Goal: Browse casually

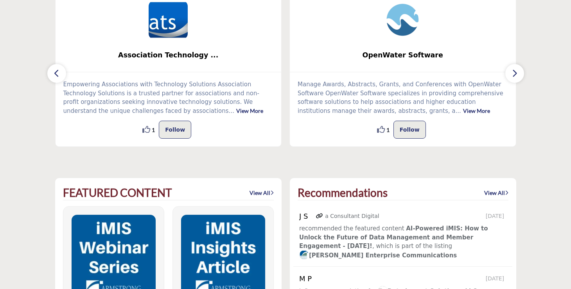
scroll to position [238, 0]
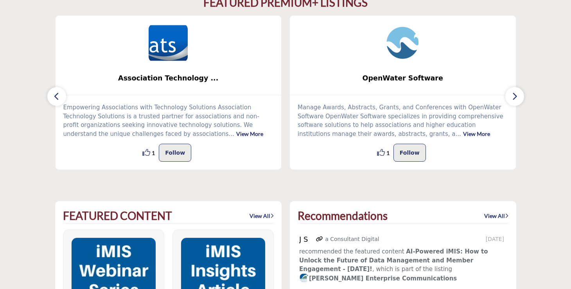
click at [517, 98] on icon "button" at bounding box center [514, 96] width 6 height 10
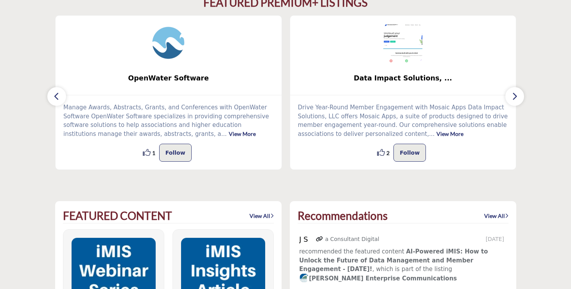
click at [517, 98] on icon "button" at bounding box center [514, 96] width 6 height 10
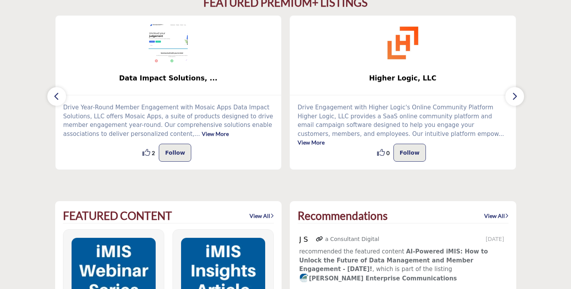
click at [517, 98] on icon "button" at bounding box center [514, 96] width 6 height 10
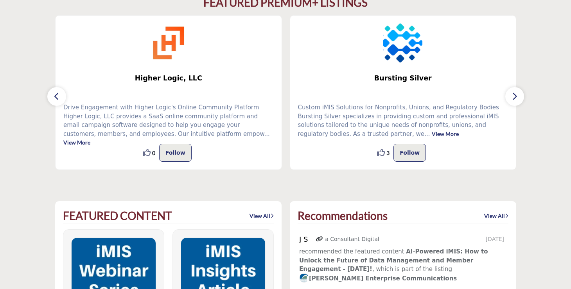
click at [517, 98] on icon "button" at bounding box center [514, 96] width 6 height 10
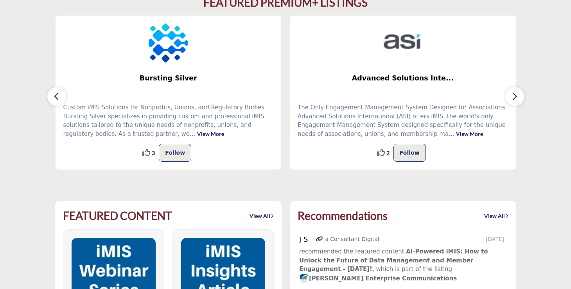
click at [517, 98] on icon "button" at bounding box center [514, 96] width 6 height 10
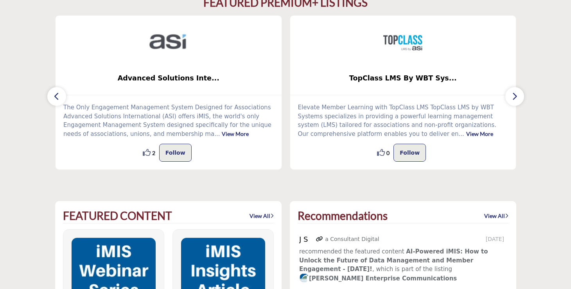
click at [517, 98] on icon "button" at bounding box center [514, 96] width 6 height 10
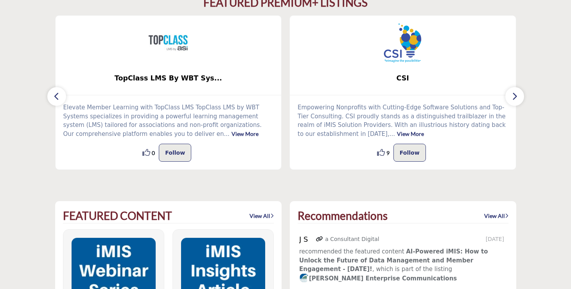
click at [517, 98] on icon "button" at bounding box center [514, 96] width 6 height 10
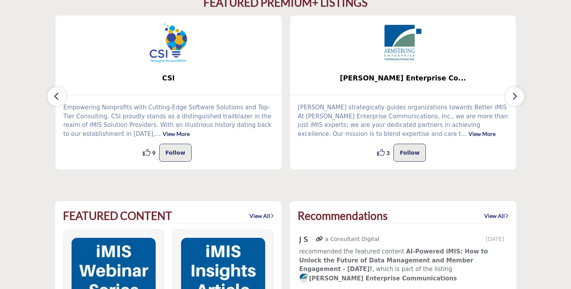
click at [517, 98] on icon "button" at bounding box center [514, 96] width 6 height 10
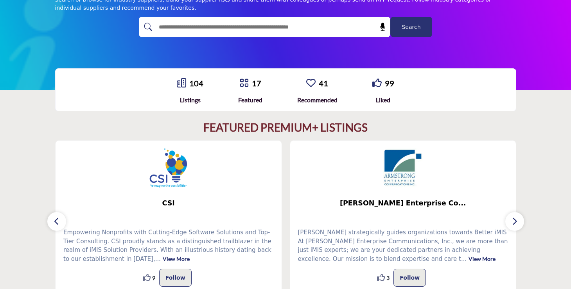
scroll to position [0, 0]
